Goal: Information Seeking & Learning: Learn about a topic

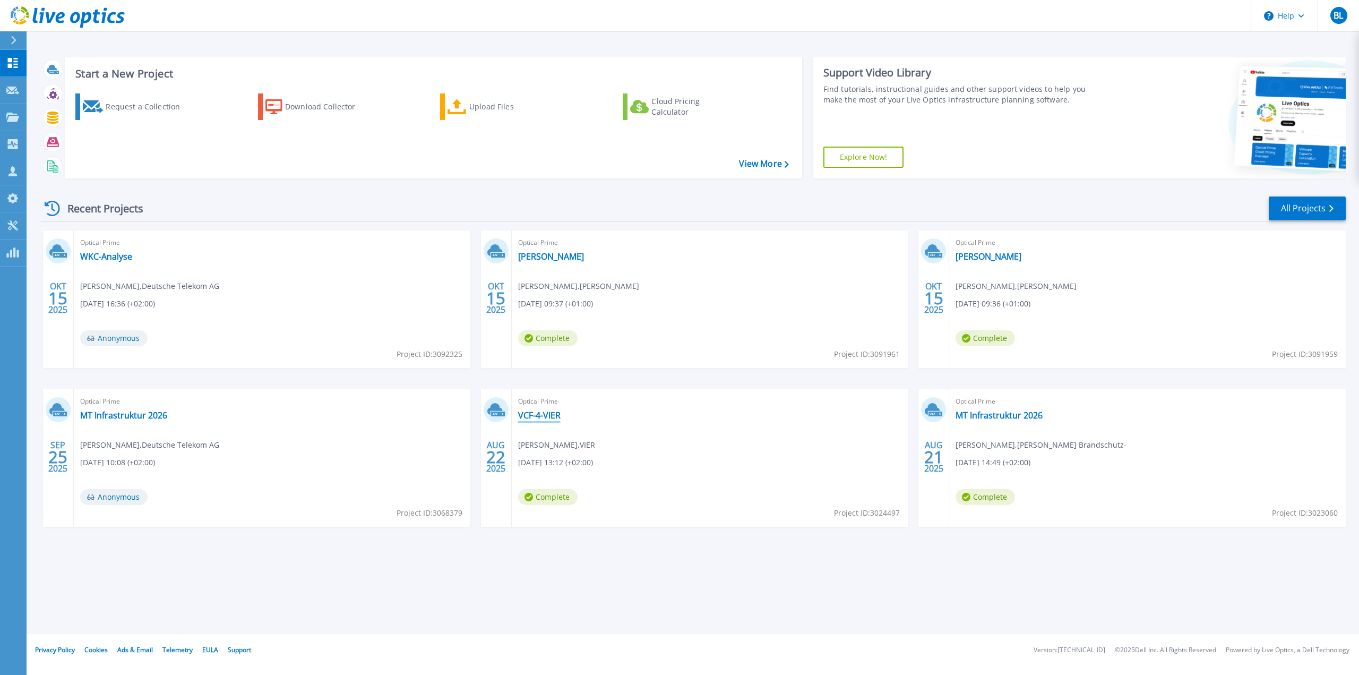
click at [547, 413] on link "VCF-4-VIER" at bounding box center [539, 415] width 42 height 11
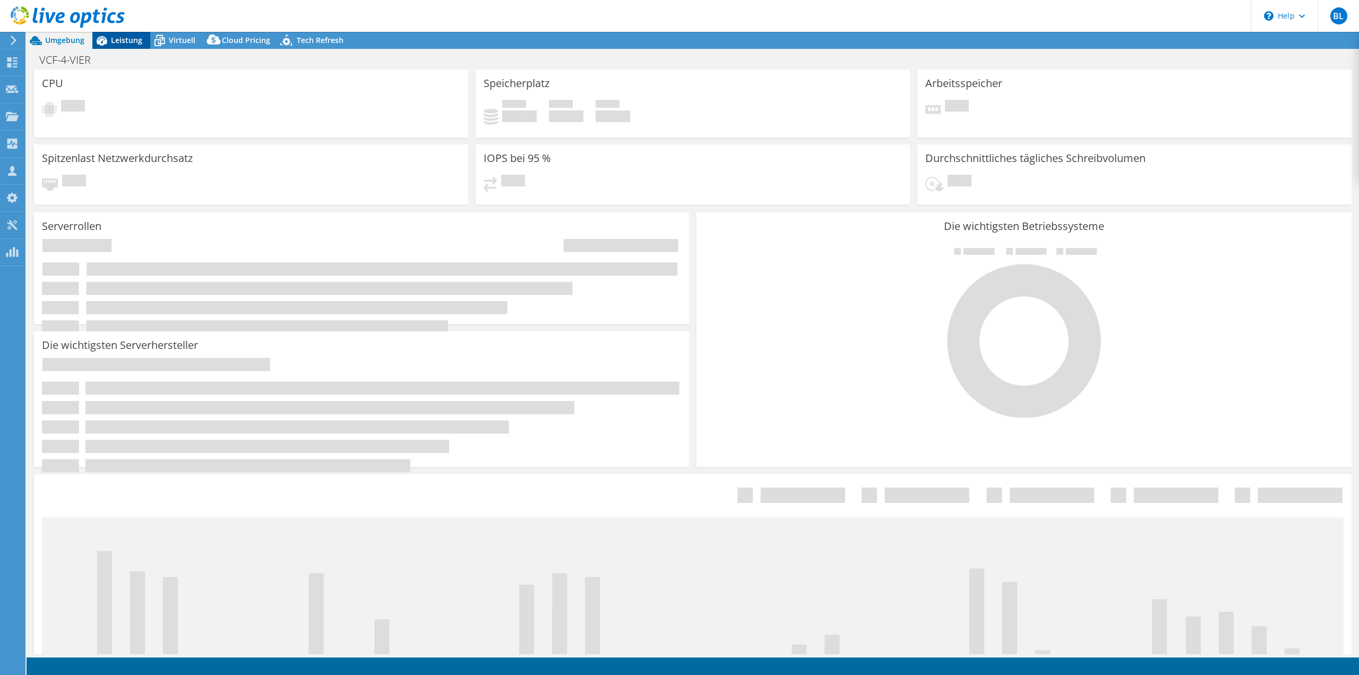
select select "EUFrankfurt"
select select "USD"
click at [112, 38] on span "Leistung" at bounding box center [126, 40] width 31 height 10
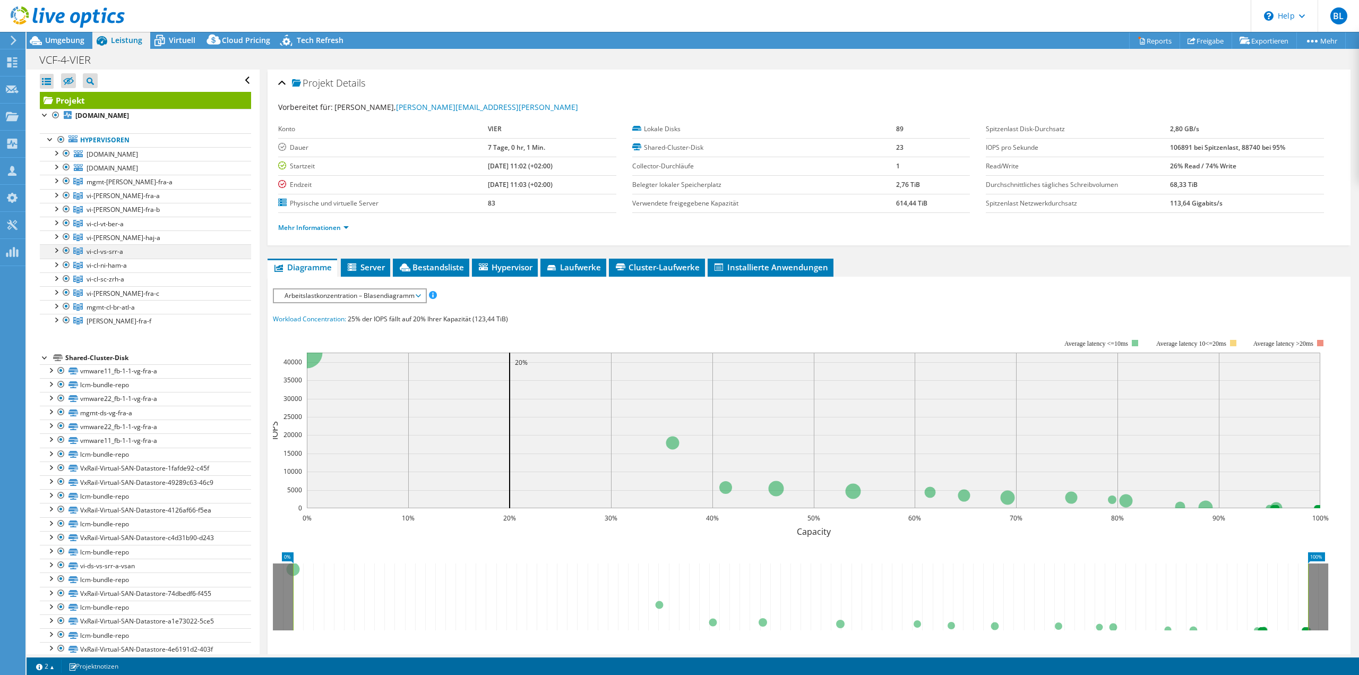
click at [56, 247] on div at bounding box center [55, 249] width 11 height 11
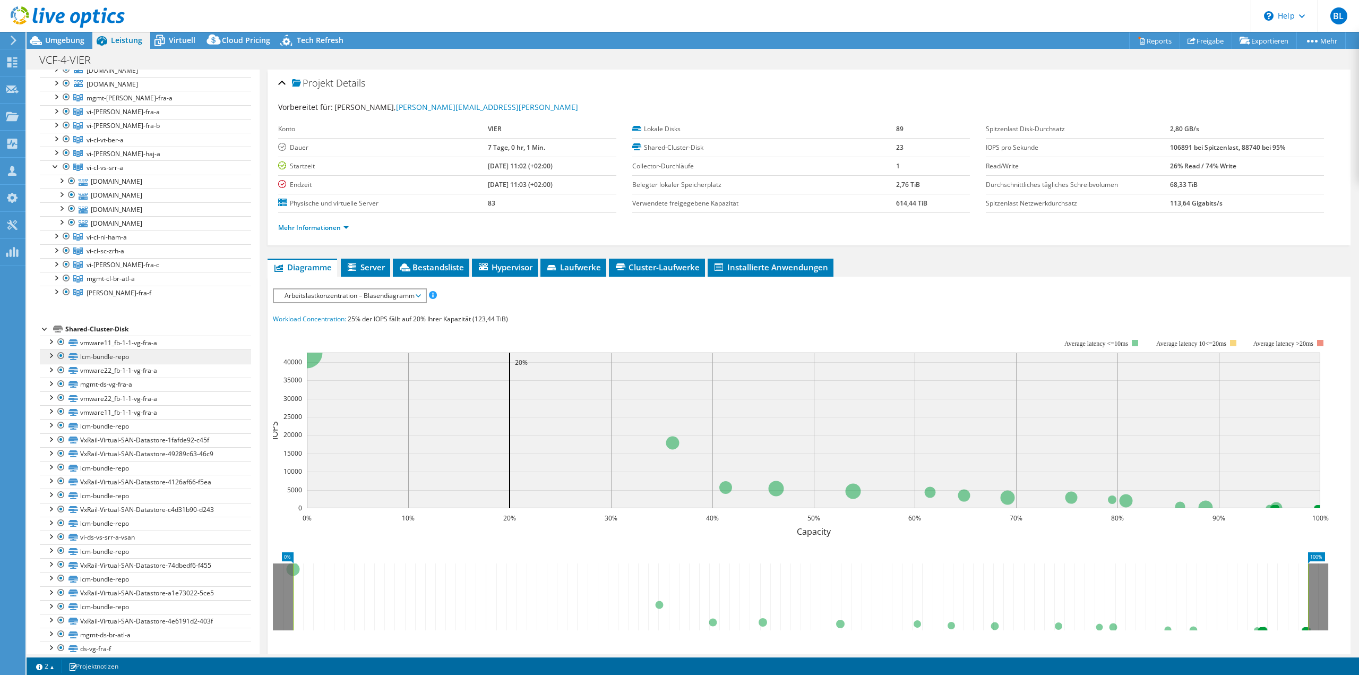
scroll to position [98, 0]
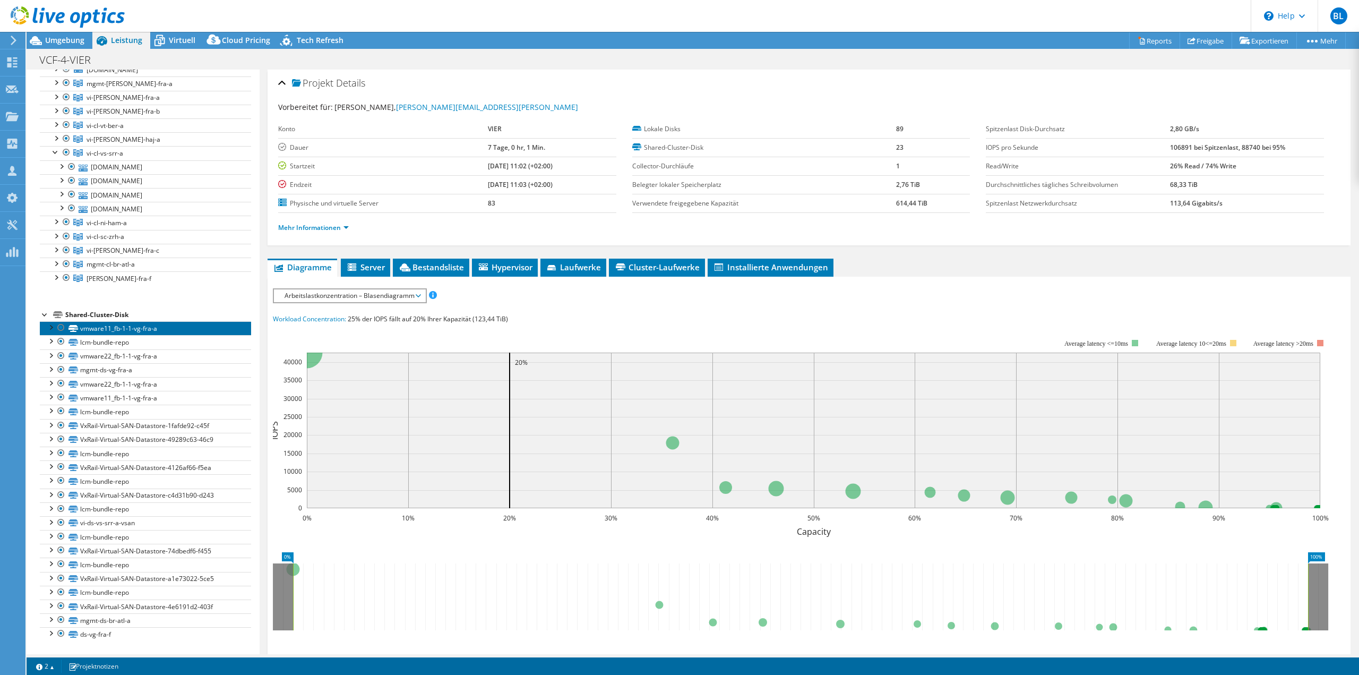
click at [118, 329] on link "vmware11_fb-1-1-vg-fra-a" at bounding box center [145, 328] width 211 height 14
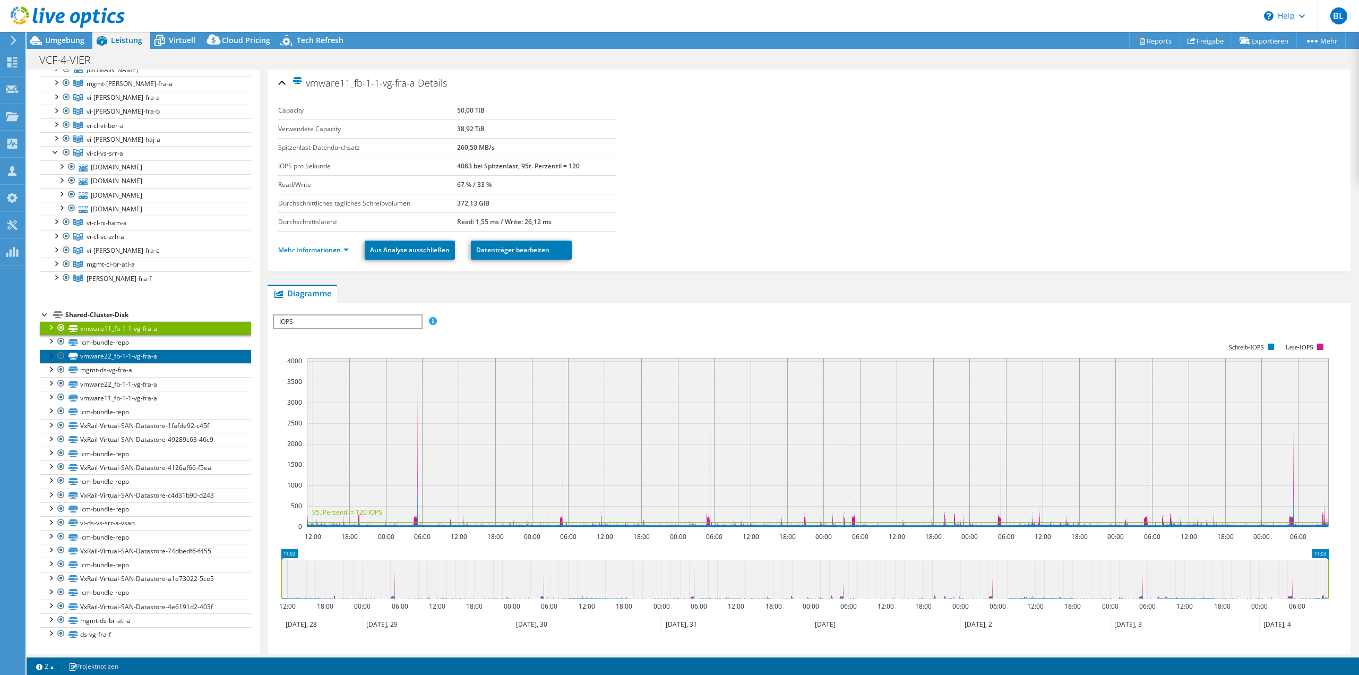
click at [128, 359] on link "vmware22_fb-1-1-vg-fra-a" at bounding box center [145, 356] width 211 height 14
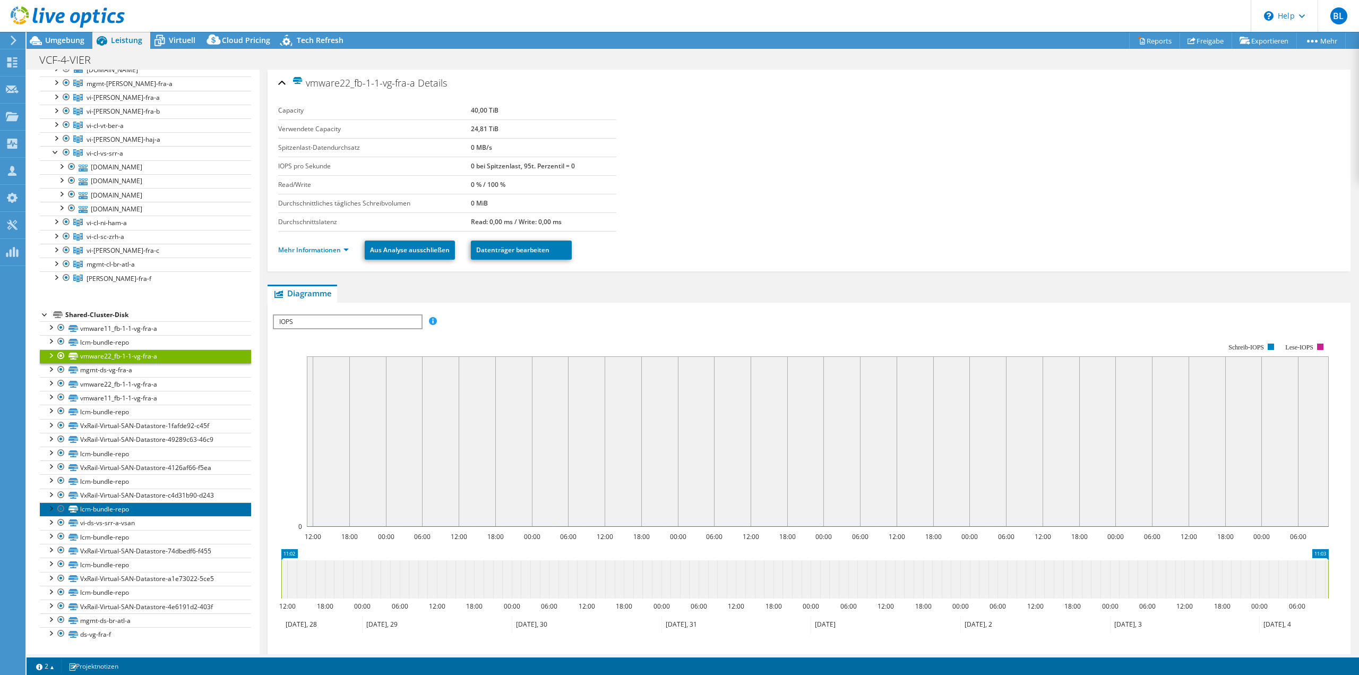
click at [193, 507] on link "lcm-bundle-repo" at bounding box center [145, 509] width 211 height 14
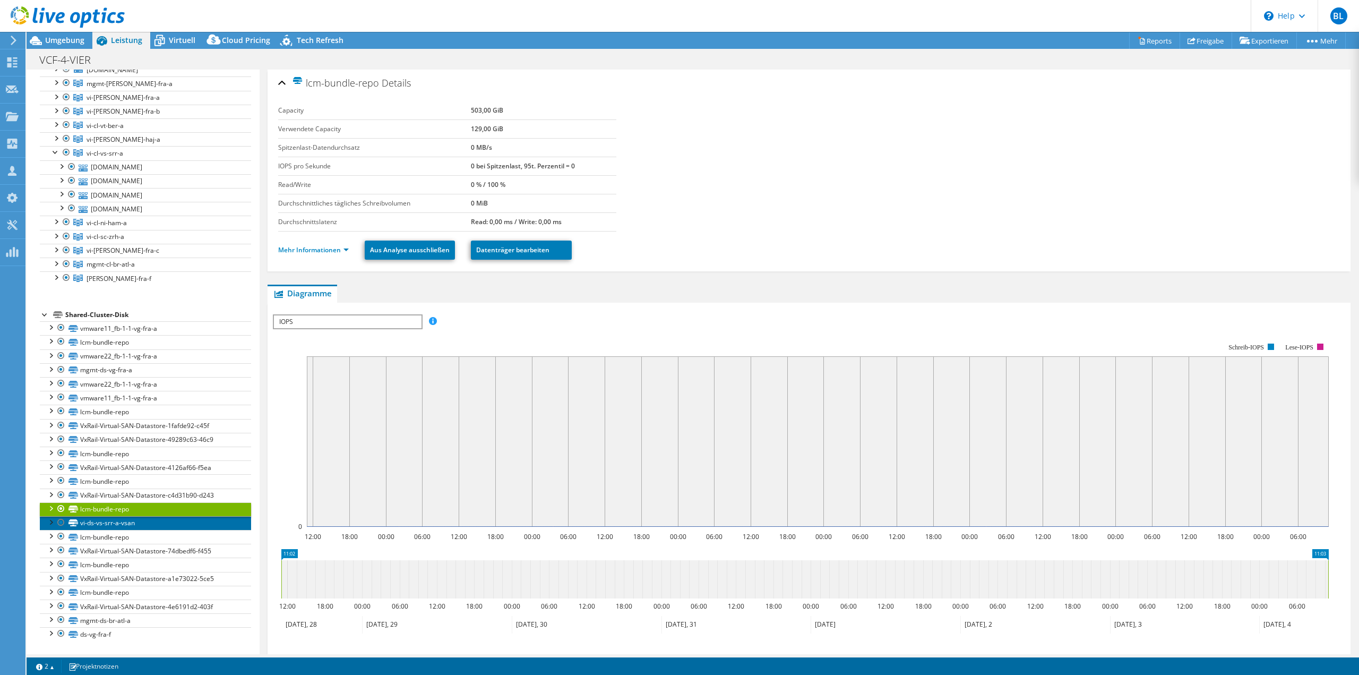
click at [181, 524] on link "vi-ds-vs-srr-a-vsan" at bounding box center [145, 523] width 211 height 14
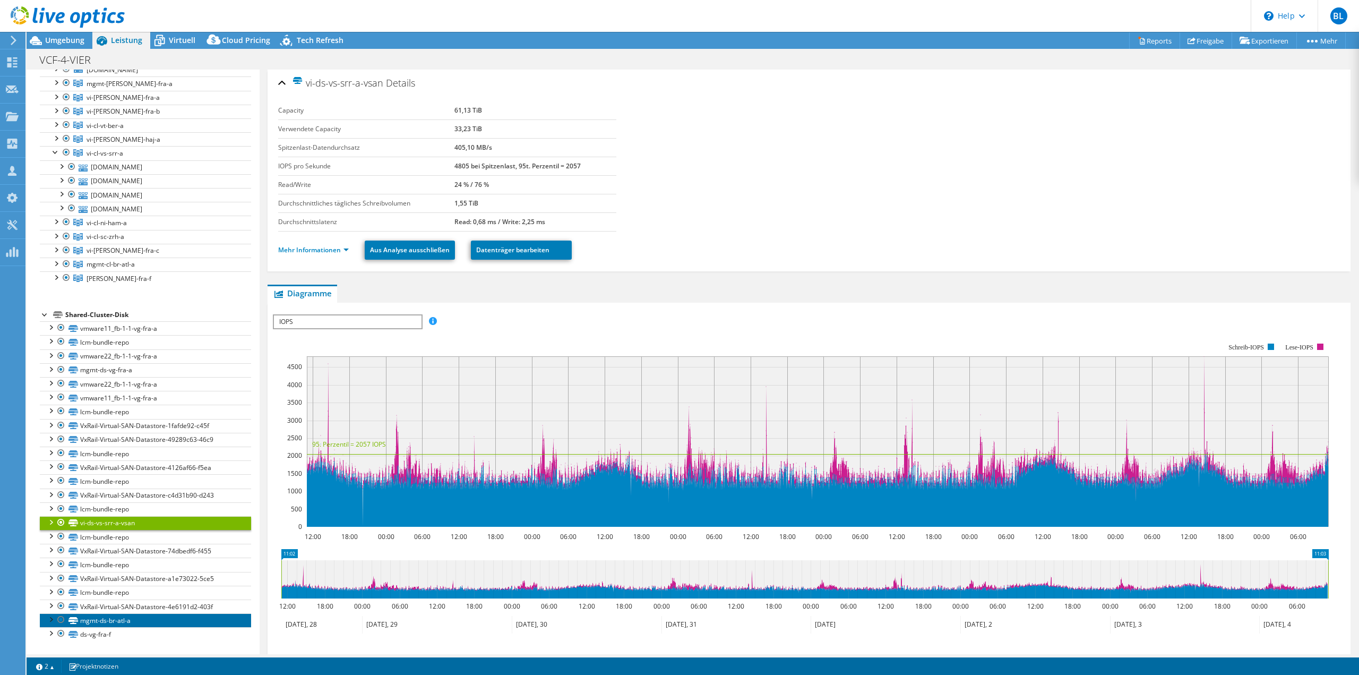
click at [208, 619] on link "mgmt-ds-br-atl-a" at bounding box center [145, 620] width 211 height 14
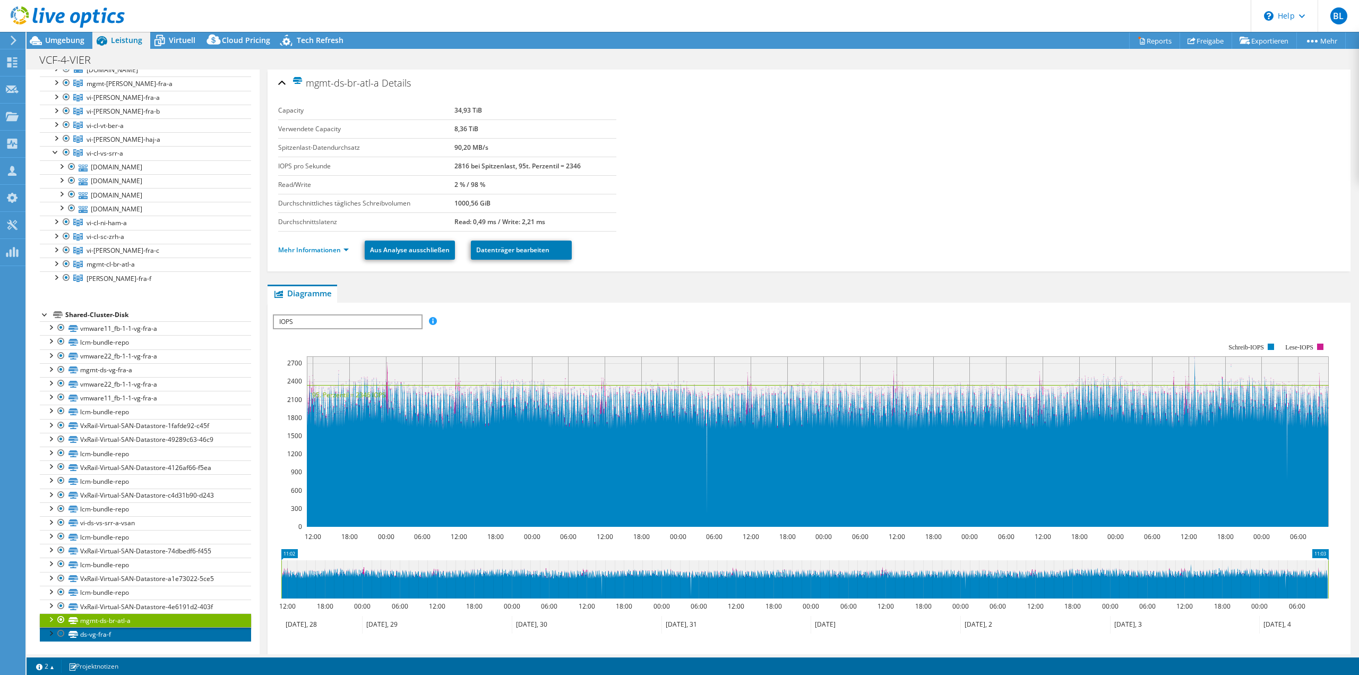
click at [205, 634] on link "ds-vg-fra-f" at bounding box center [145, 634] width 211 height 14
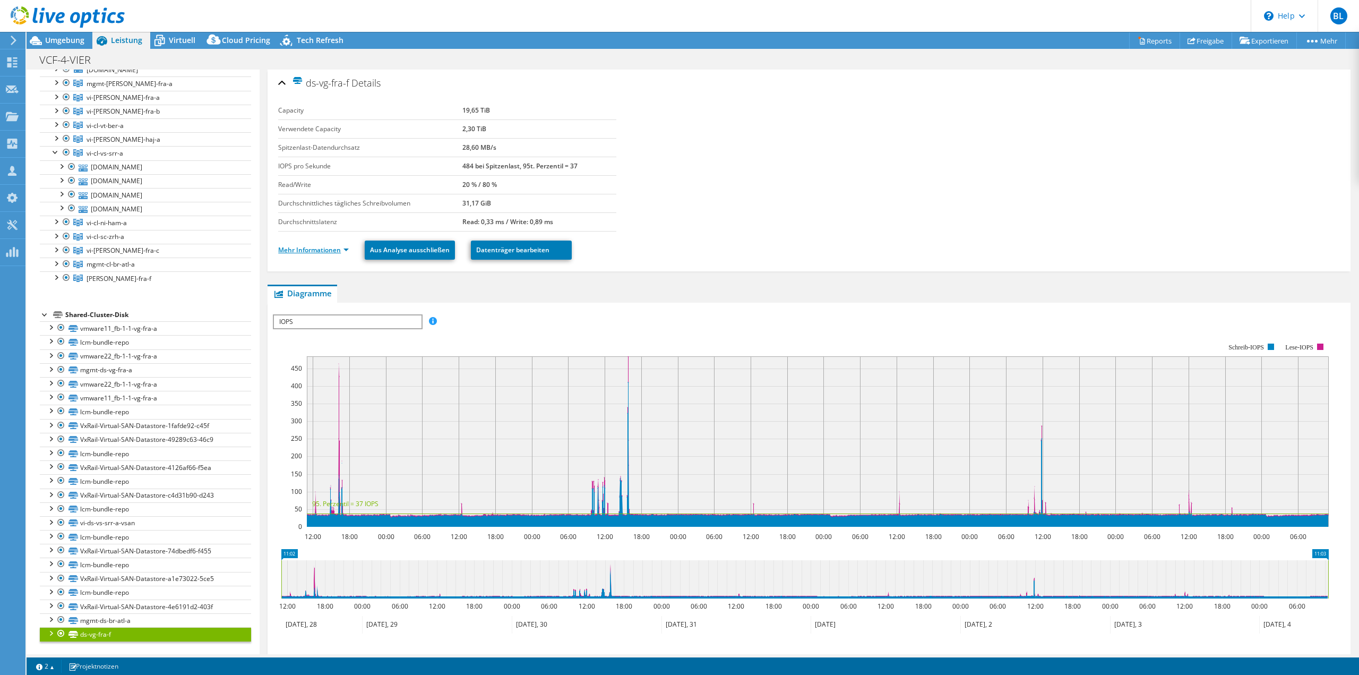
click at [299, 247] on link "Mehr Informationen" at bounding box center [313, 249] width 71 height 9
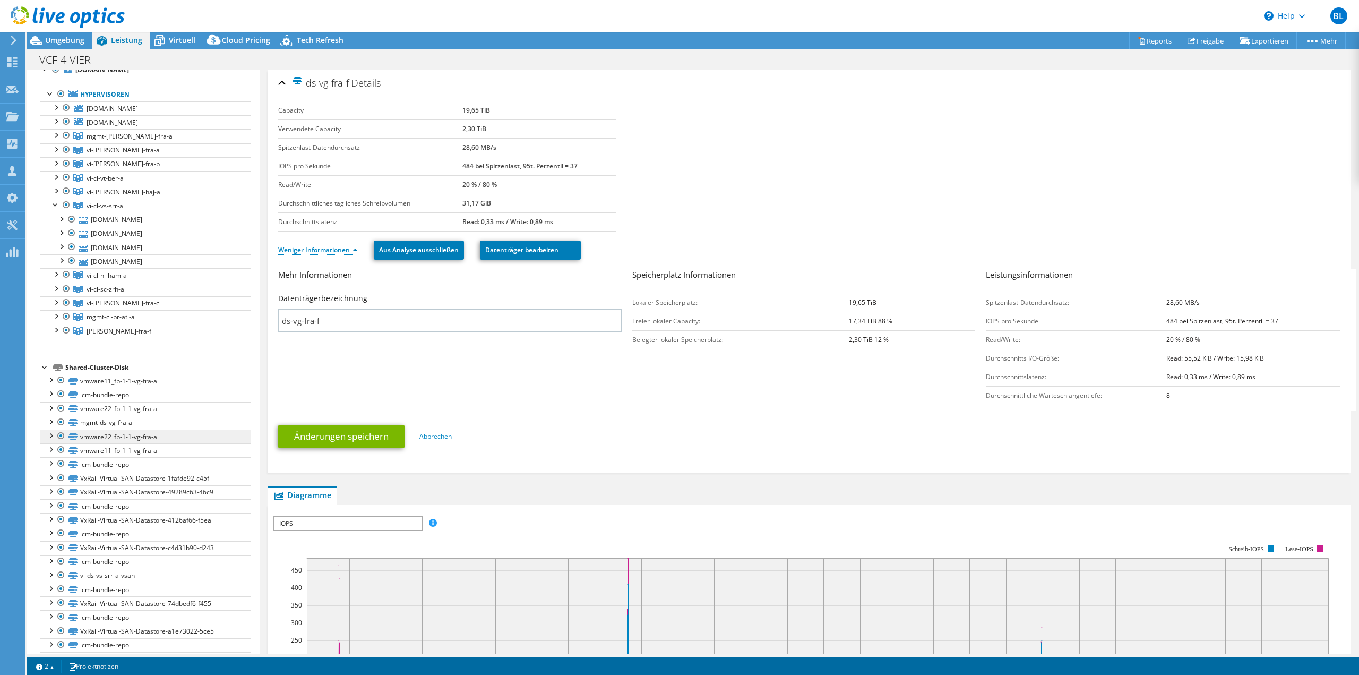
scroll to position [0, 0]
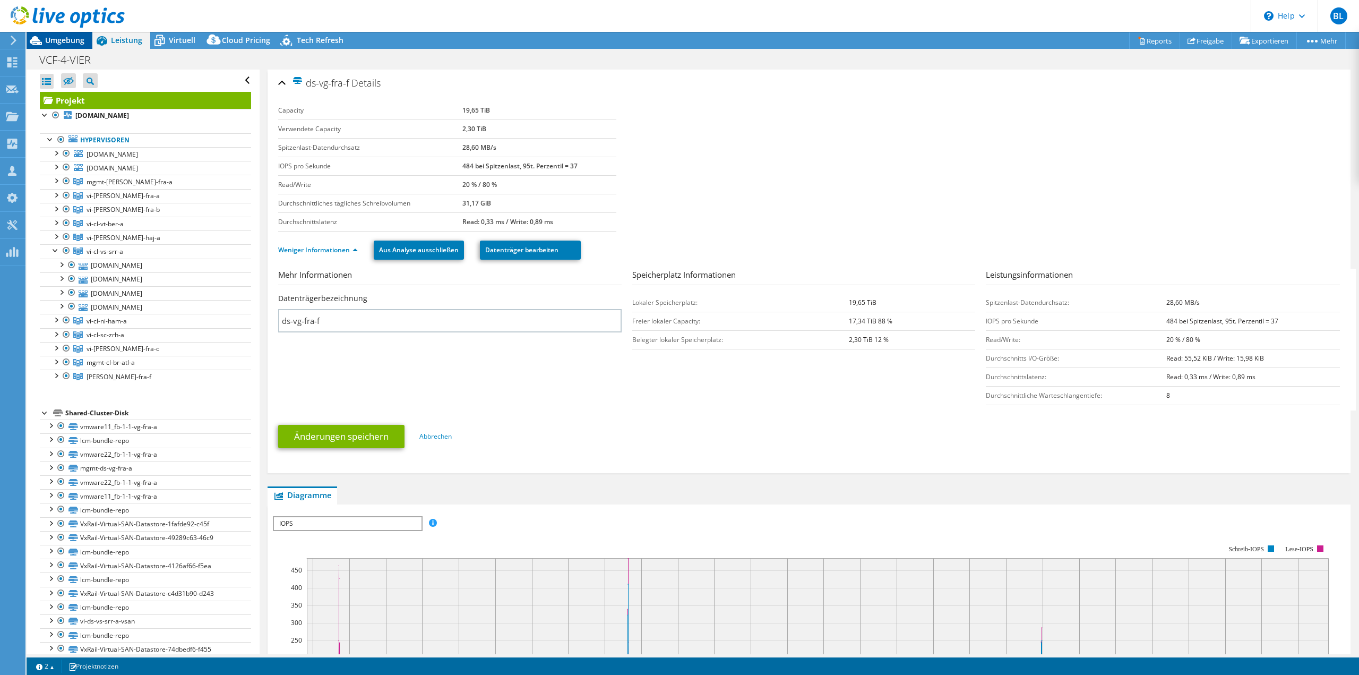
click at [67, 40] on span "Umgebung" at bounding box center [64, 40] width 39 height 10
